Goal: Information Seeking & Learning: Check status

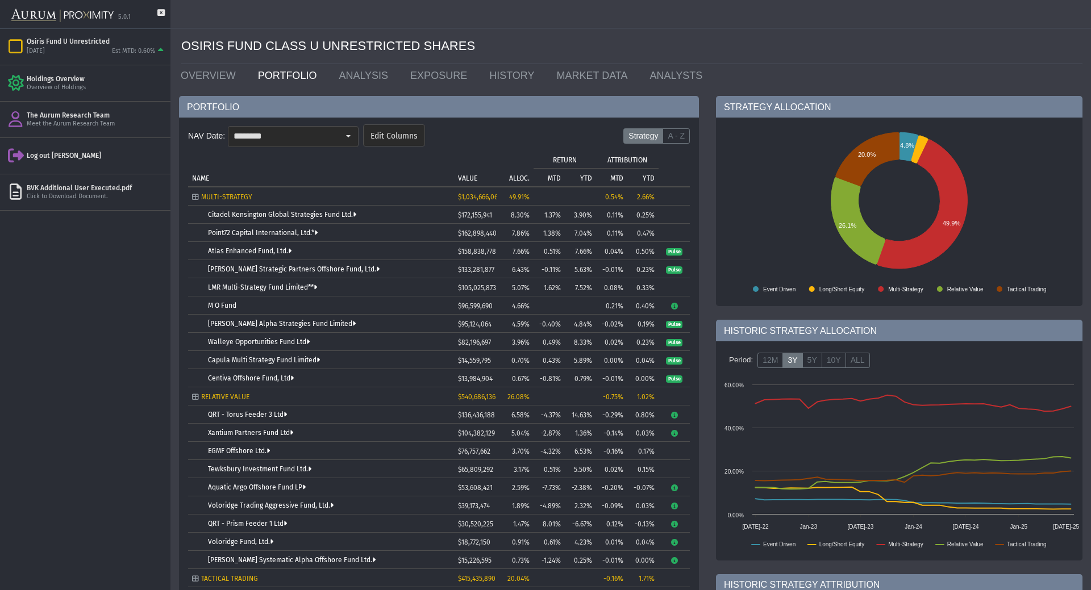
click at [33, 262] on div "Pull down to refresh... Release to refresh... Refreshing... Osiris Fund U Unres…" at bounding box center [85, 309] width 170 height 561
click at [221, 80] on link "OVERVIEW" at bounding box center [210, 75] width 77 height 23
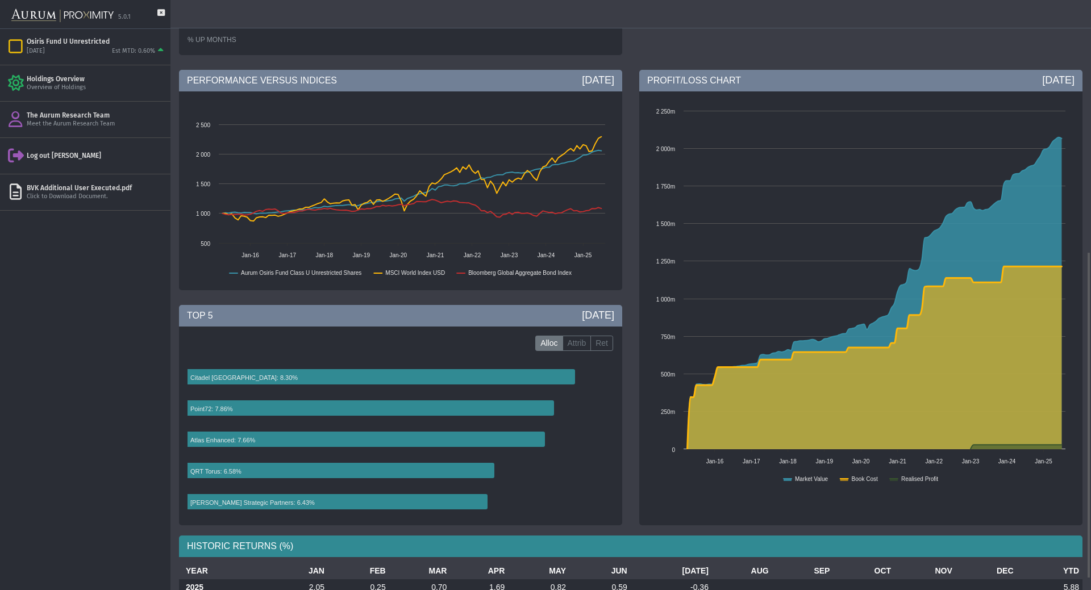
scroll to position [475, 0]
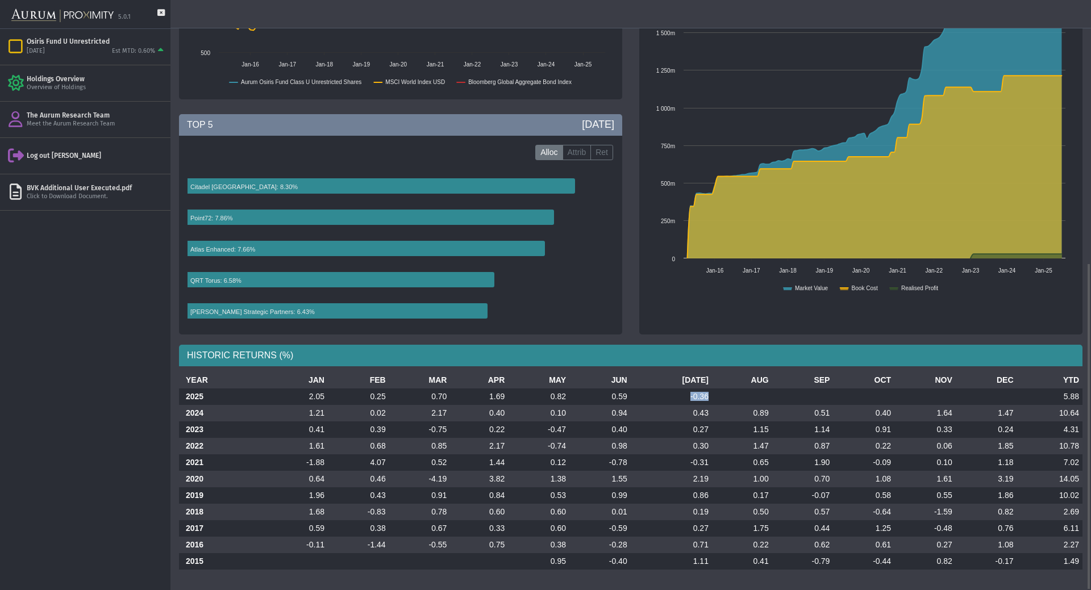
drag, startPoint x: 680, startPoint y: 391, endPoint x: 700, endPoint y: 396, distance: 20.0
click at [700, 396] on td "-0.36" at bounding box center [670, 397] width 81 height 16
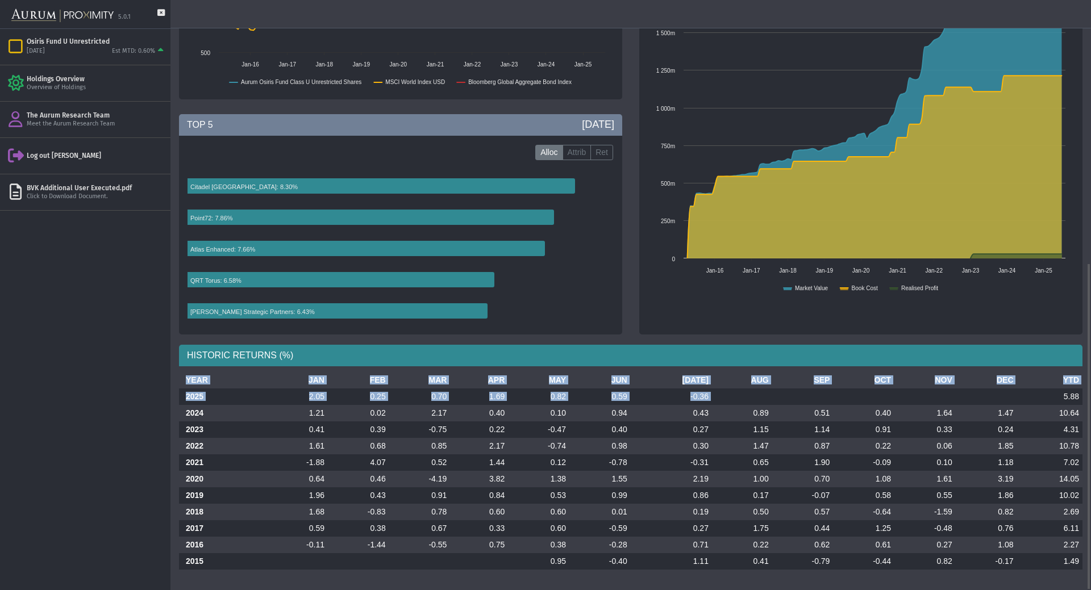
drag, startPoint x: 1060, startPoint y: 394, endPoint x: 1083, endPoint y: 389, distance: 23.3
click at [1083, 389] on div "YEAR JAN FEB MAR APR MAY JUN [DATE] AUG SEP OCT NOV DEC YTD 2025 2.05 0.25 0.70…" at bounding box center [630, 475] width 920 height 207
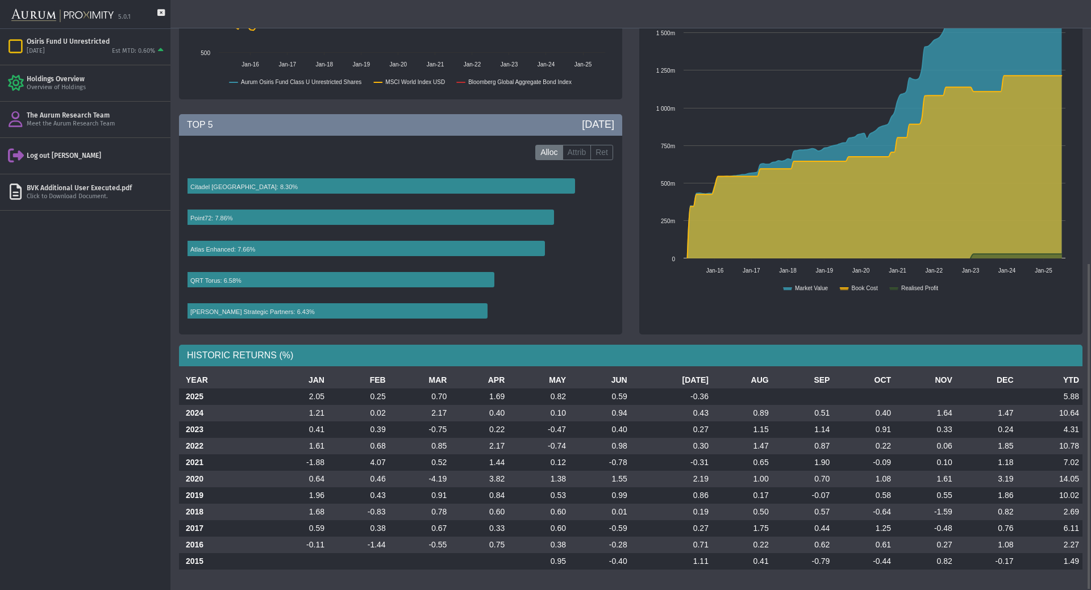
click at [1009, 401] on td at bounding box center [985, 397] width 61 height 16
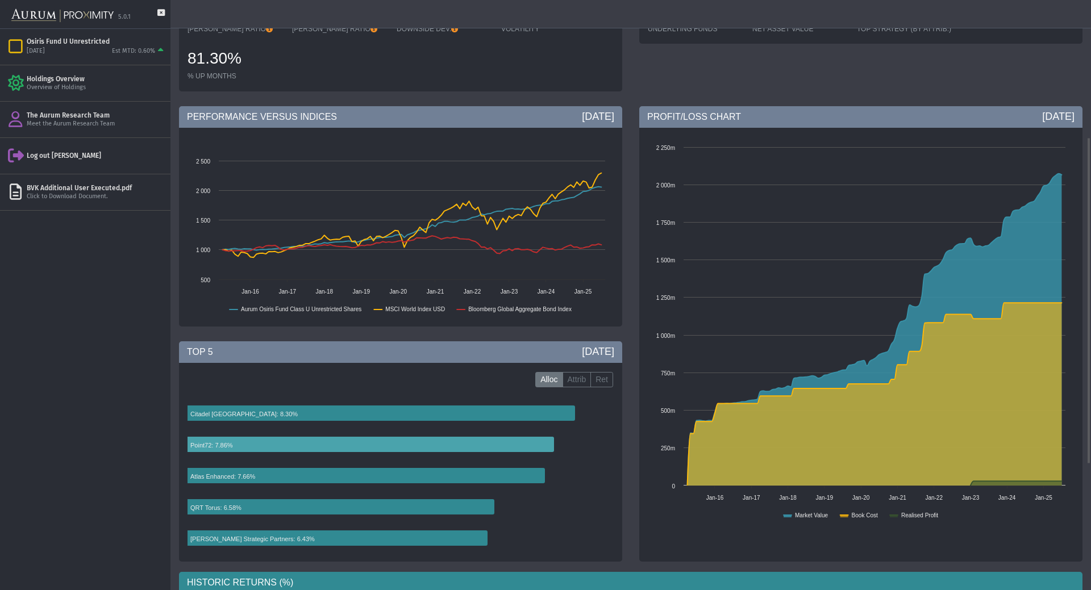
scroll to position [20, 0]
